Goal: Information Seeking & Learning: Find specific fact

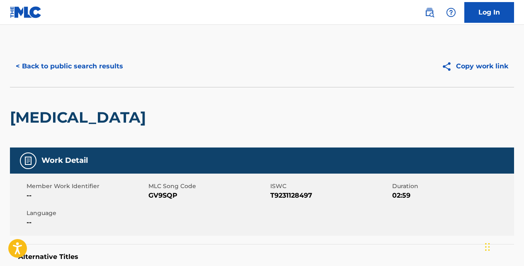
click at [102, 70] on button "< Back to public search results" at bounding box center [69, 66] width 119 height 21
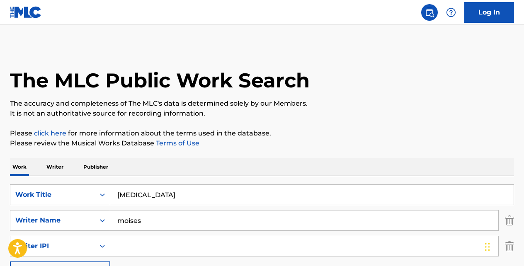
scroll to position [138, 0]
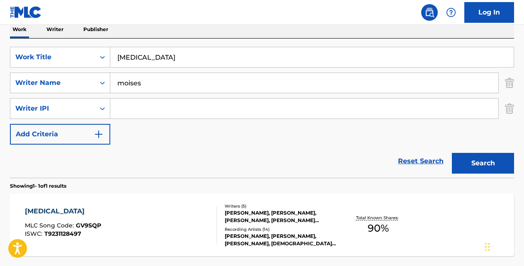
click at [175, 60] on input "[MEDICAL_DATA]" at bounding box center [312, 57] width 404 height 20
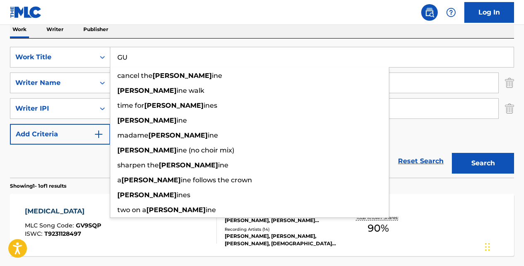
type input "G"
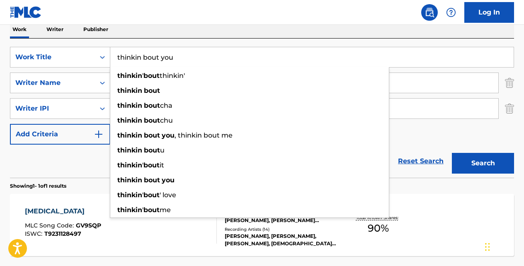
type input "thinkin bout you"
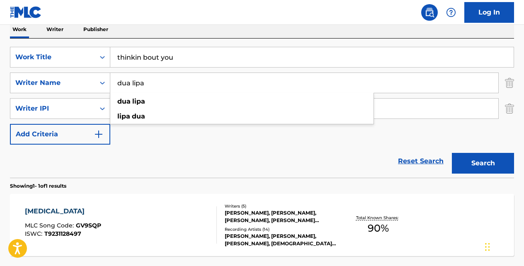
type input "dua lipa"
click at [452, 153] on button "Search" at bounding box center [483, 163] width 62 height 21
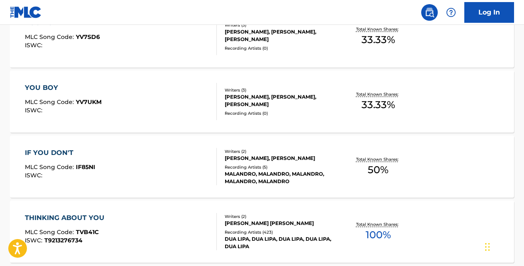
scroll to position [381, 0]
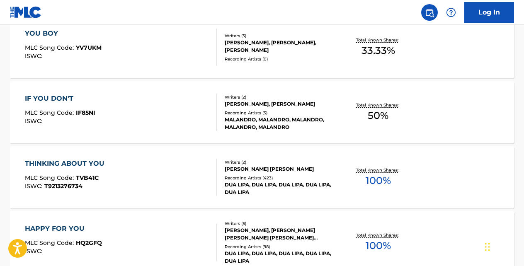
click at [91, 165] on div "THINKING ABOUT YOU" at bounding box center [67, 164] width 84 height 10
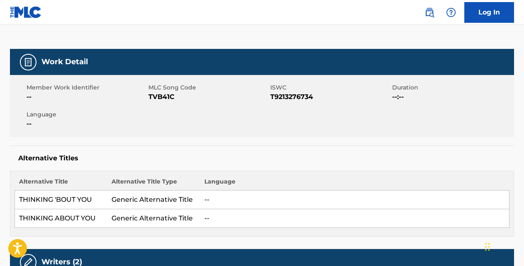
scroll to position [94, 0]
